Goal: Task Accomplishment & Management: Use online tool/utility

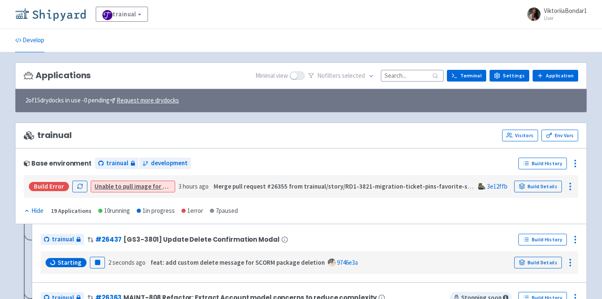
click at [53, 14] on img at bounding box center [50, 14] width 71 height 13
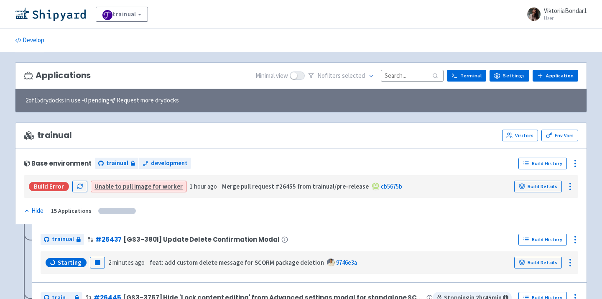
click at [408, 80] on input at bounding box center [412, 75] width 63 height 11
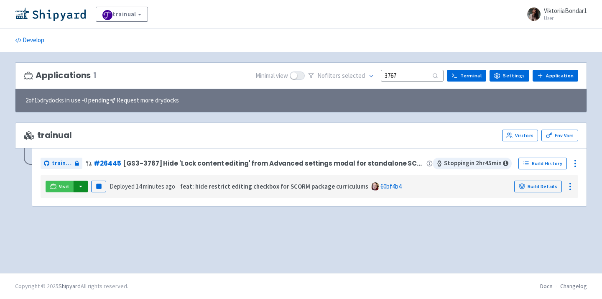
type input "3767"
click at [83, 185] on button "button" at bounding box center [81, 187] width 14 height 12
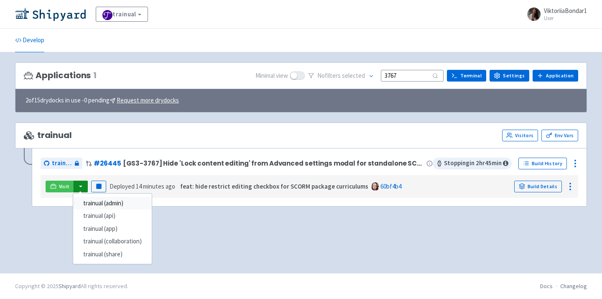
click at [102, 209] on link "trainual (admin)" at bounding box center [112, 203] width 79 height 13
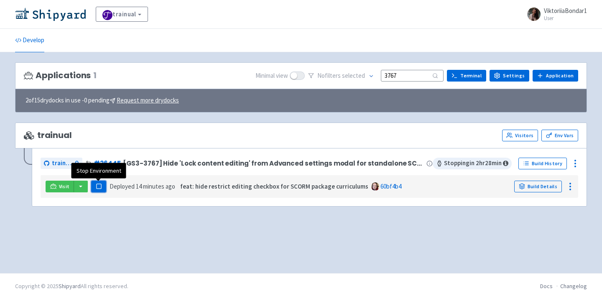
click at [98, 188] on rect "button" at bounding box center [98, 186] width 5 height 5
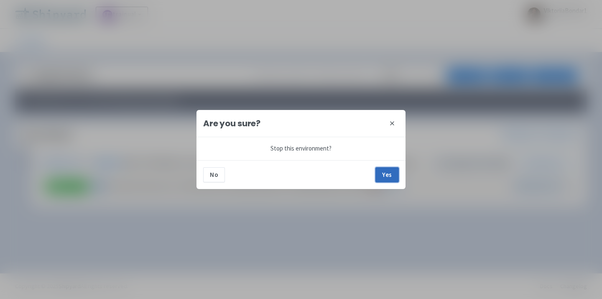
click at [395, 180] on button "Yes" at bounding box center [386, 174] width 23 height 15
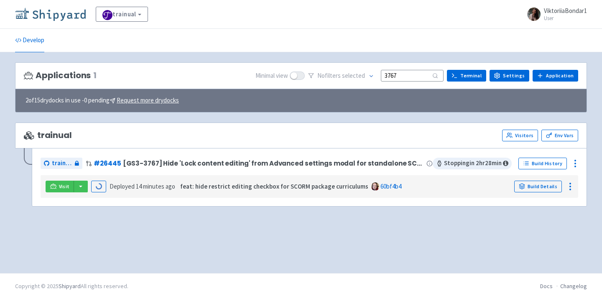
click at [51, 17] on img at bounding box center [50, 14] width 71 height 13
